Goal: Task Accomplishment & Management: Manage account settings

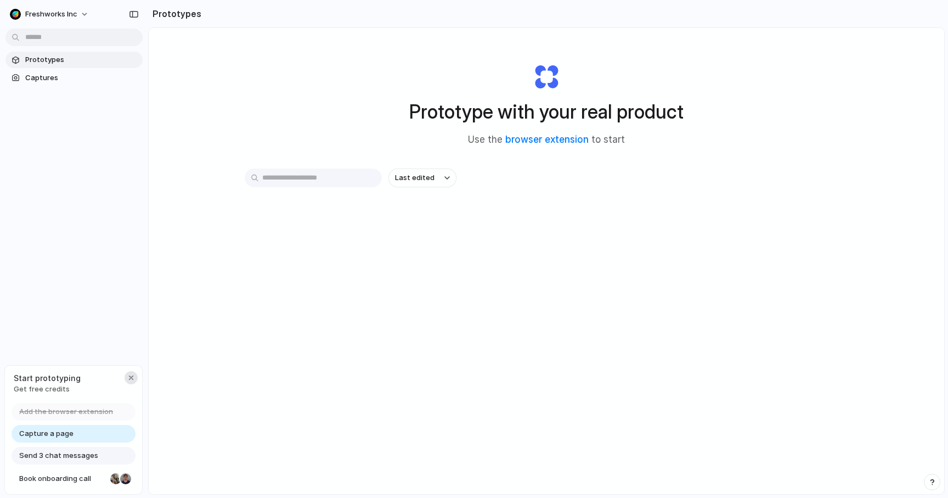
click at [129, 379] on div "button" at bounding box center [131, 377] width 9 height 9
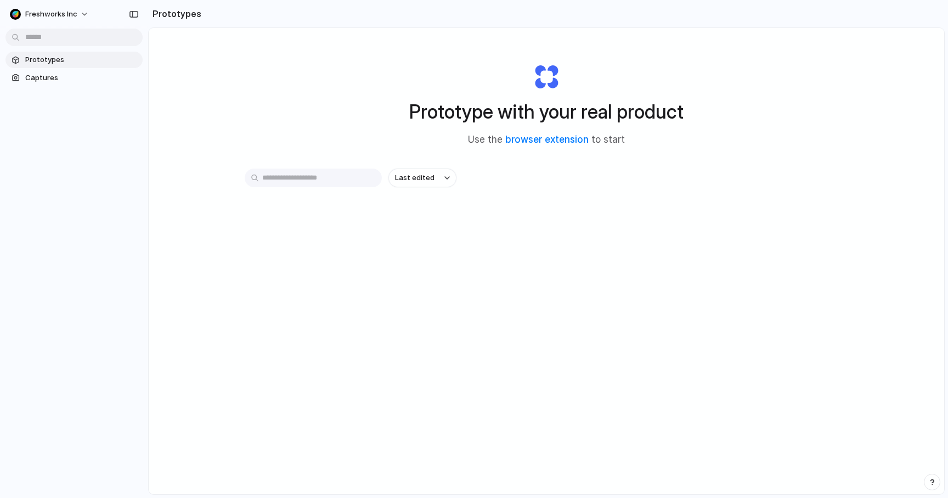
click at [60, 56] on span "Prototypes" at bounding box center [81, 59] width 113 height 11
click at [78, 14] on button "Freshworks Inc" at bounding box center [49, 14] width 89 height 18
click at [212, 83] on div "Settings Invite members Change theme Sign out" at bounding box center [474, 249] width 948 height 498
click at [133, 15] on div "button" at bounding box center [134, 14] width 10 height 8
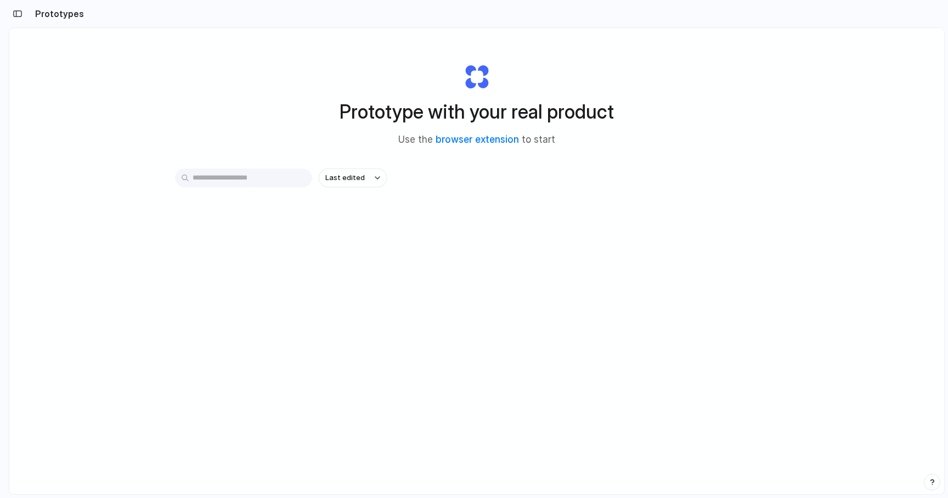
click at [241, 187] on input "text" at bounding box center [243, 177] width 137 height 19
click at [359, 183] on button "Last edited" at bounding box center [353, 177] width 68 height 19
click at [359, 183] on div "Last edited Last created Alphabetical" at bounding box center [474, 249] width 948 height 498
click at [260, 127] on div "Prototype with your real product Use the browser extension to start" at bounding box center [476, 100] width 439 height 118
click at [462, 137] on link "browser extension" at bounding box center [477, 139] width 83 height 11
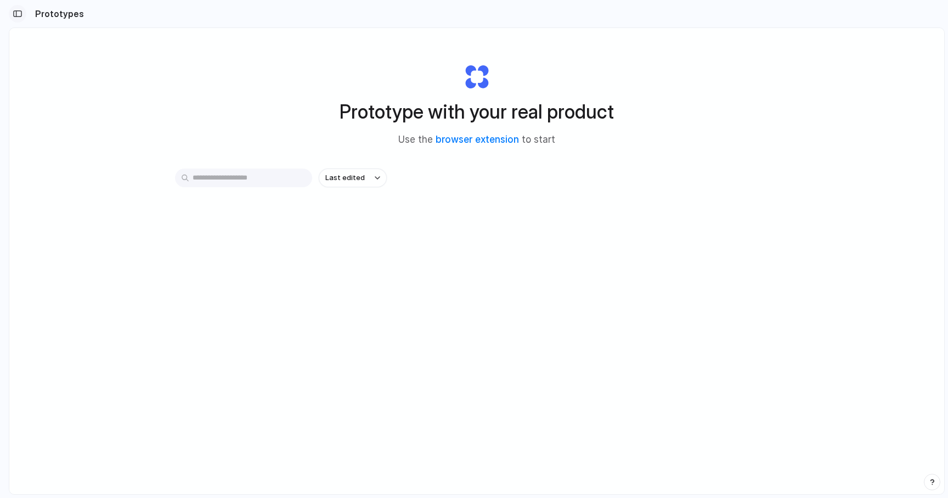
click at [19, 10] on div "button" at bounding box center [18, 14] width 10 height 8
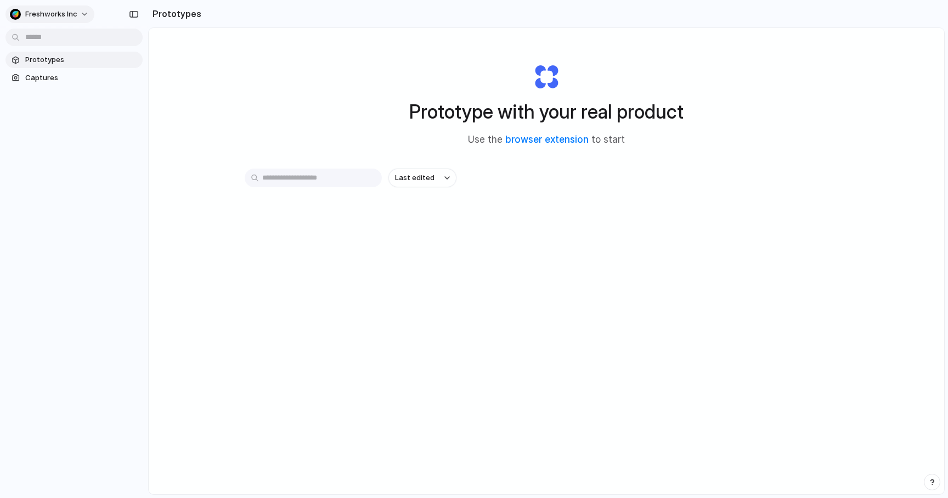
click at [49, 11] on span "Freshworks Inc" at bounding box center [51, 14] width 52 height 11
click at [47, 38] on span "Settings" at bounding box center [40, 38] width 30 height 11
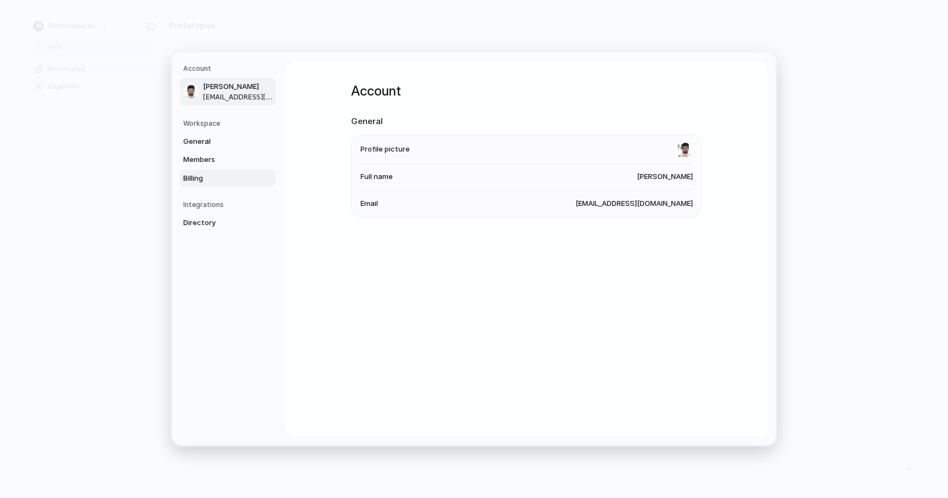
click at [196, 175] on span "Billing" at bounding box center [218, 178] width 70 height 11
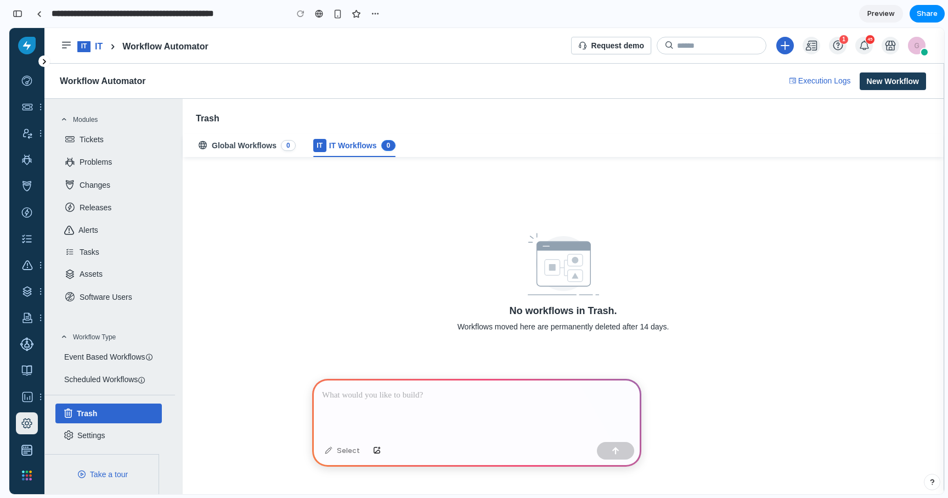
scroll to position [4, 0]
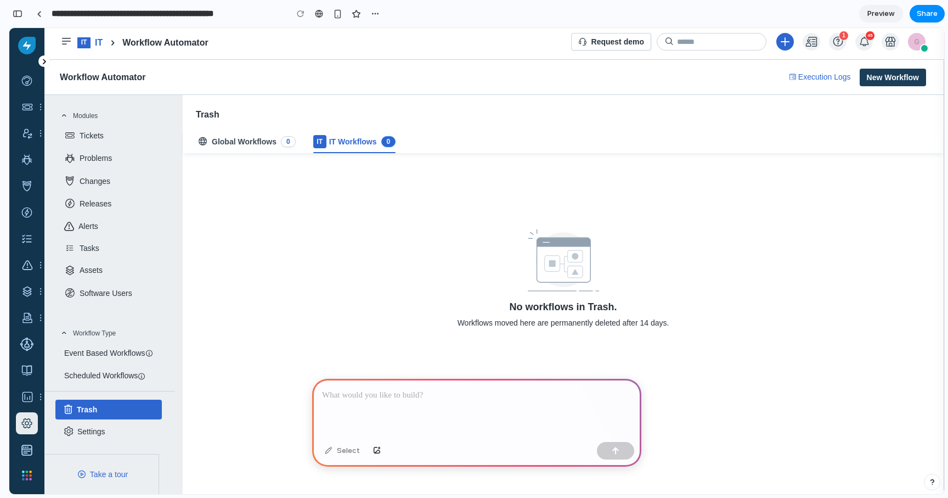
click at [415, 388] on p at bounding box center [476, 394] width 309 height 13
click at [396, 399] on p at bounding box center [476, 394] width 309 height 13
click at [377, 401] on p at bounding box center [476, 394] width 309 height 13
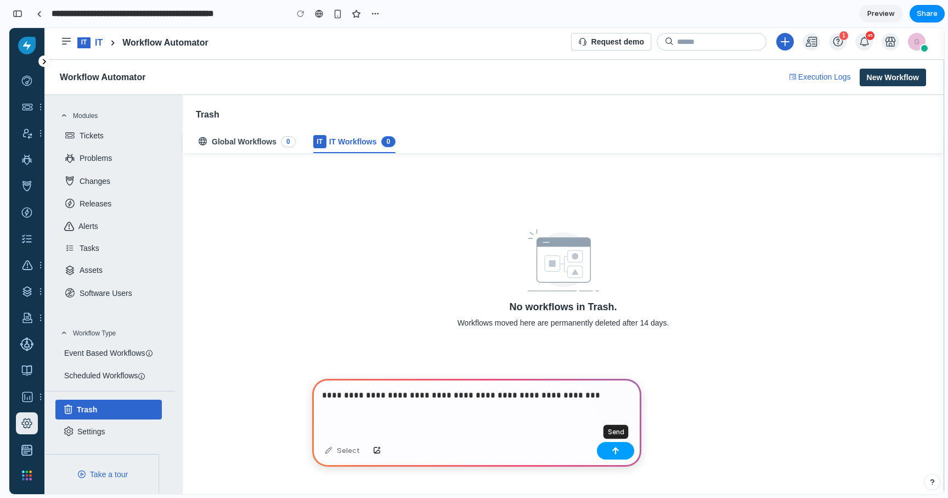
click at [617, 448] on div "button" at bounding box center [616, 451] width 8 height 8
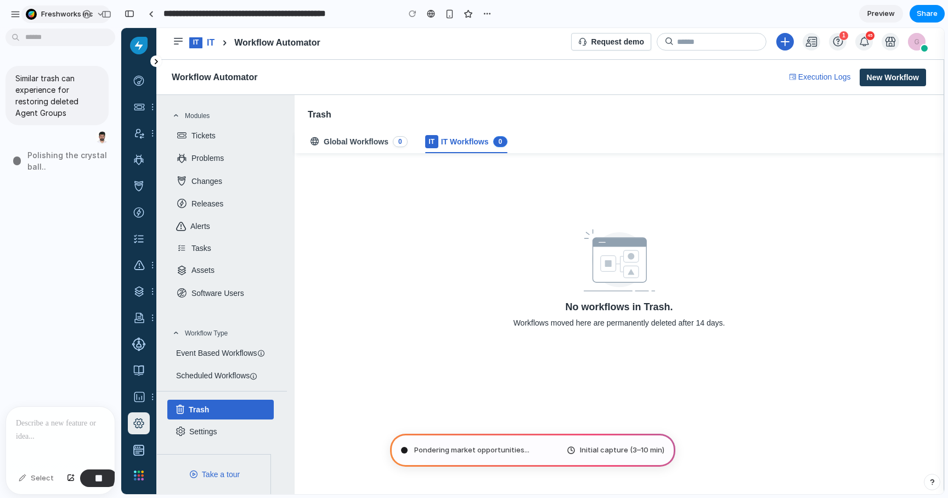
scroll to position [0, 0]
click at [97, 478] on div "button" at bounding box center [99, 478] width 8 height 8
